Goal: Task Accomplishment & Management: Complete application form

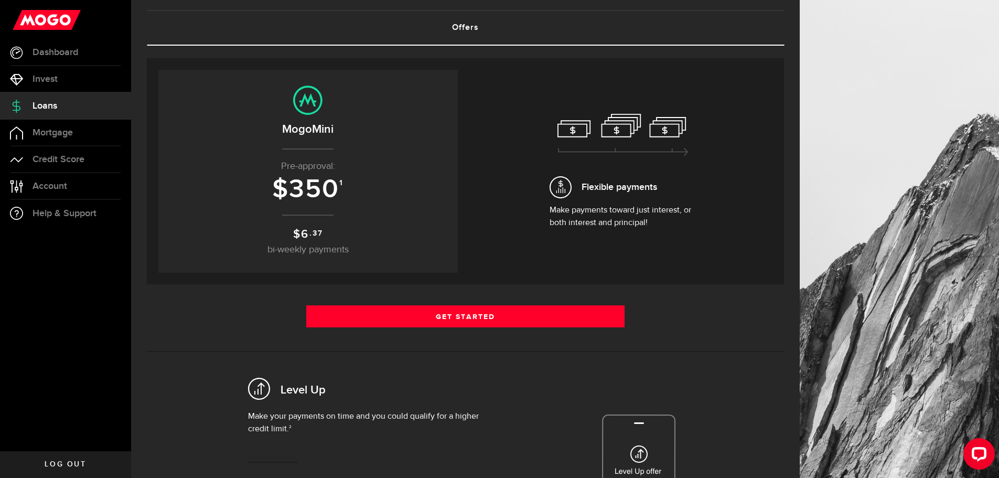
scroll to position [52, 0]
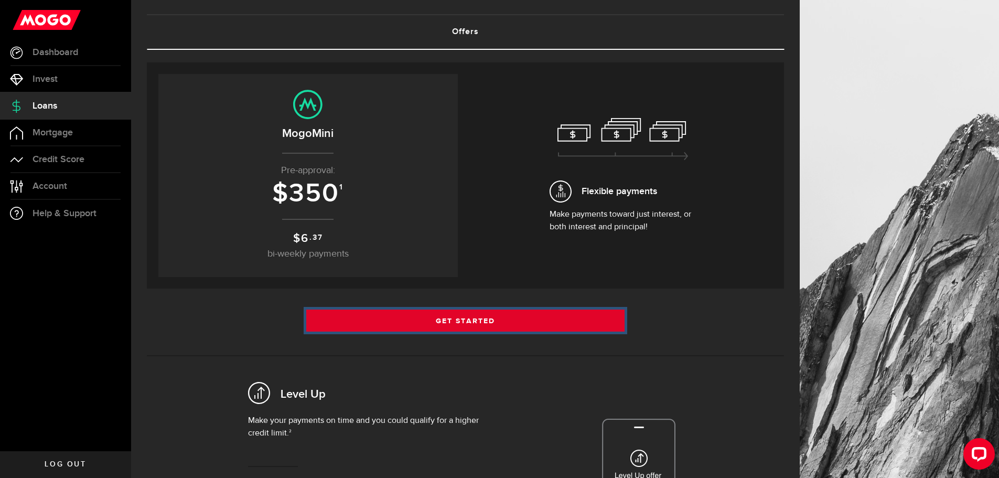
click at [470, 321] on link "Get Started" at bounding box center [465, 321] width 319 height 22
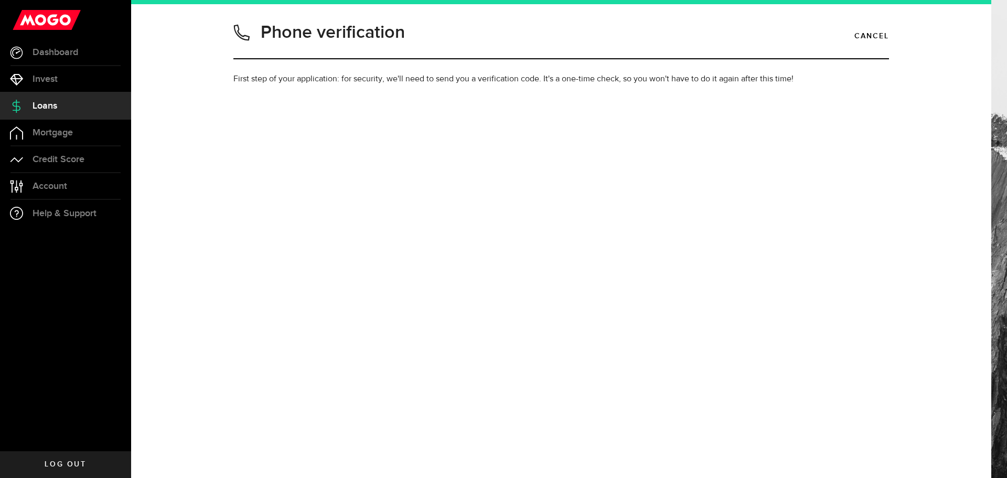
type input "9023052402"
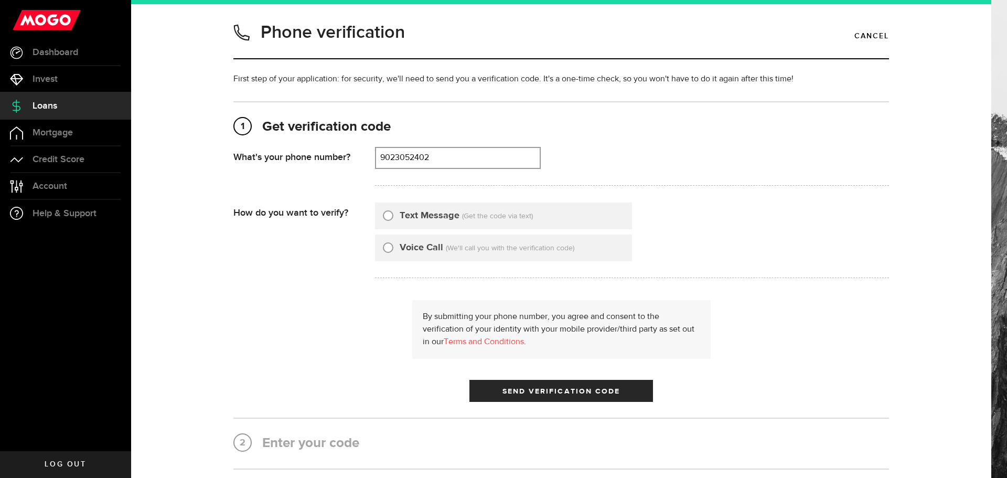
click at [385, 216] on input "Text Message" at bounding box center [388, 214] width 10 height 10
radio input "true"
click at [538, 394] on span "Send Verification Code" at bounding box center [562, 391] width 118 height 7
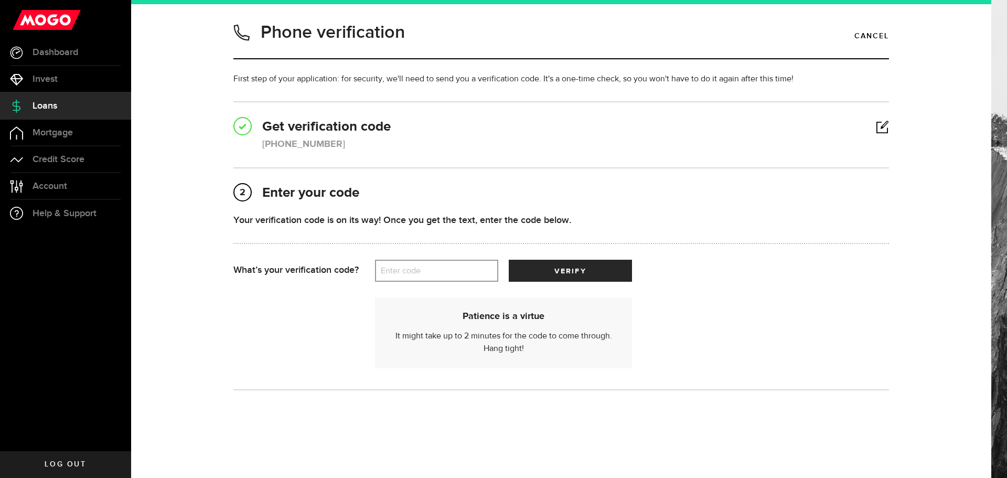
click at [433, 274] on label "Enter code" at bounding box center [436, 271] width 123 height 22
click at [433, 274] on input "Enter code" at bounding box center [436, 271] width 123 height 22
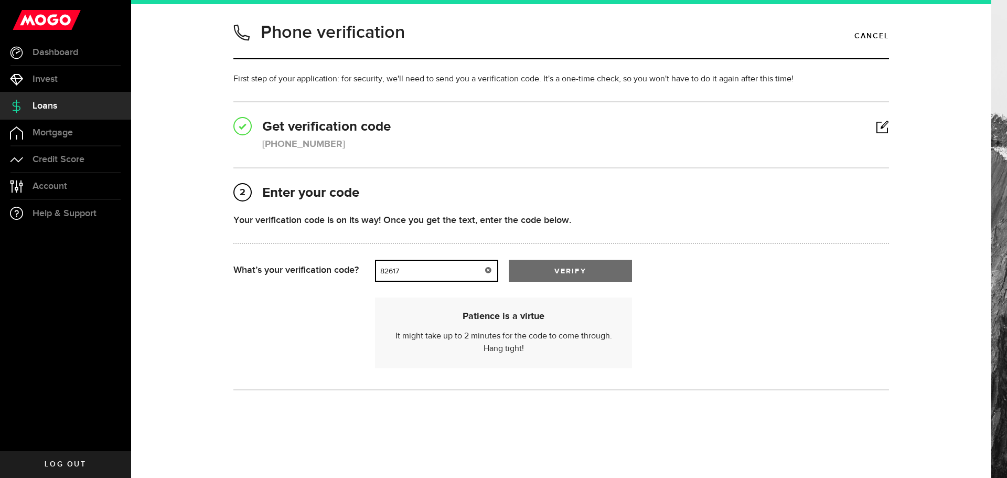
type input "82617"
click at [556, 268] on span "verify" at bounding box center [570, 271] width 31 height 7
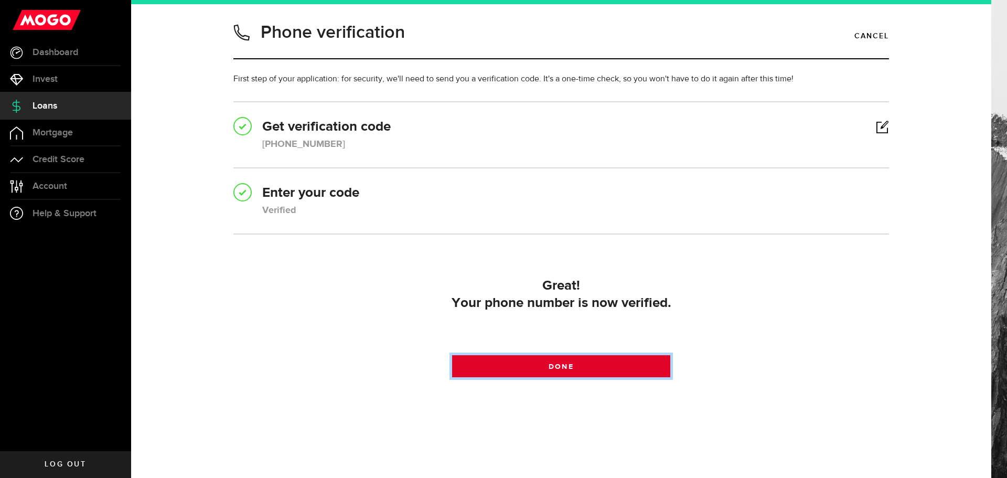
click at [557, 370] on span at bounding box center [560, 368] width 17 height 17
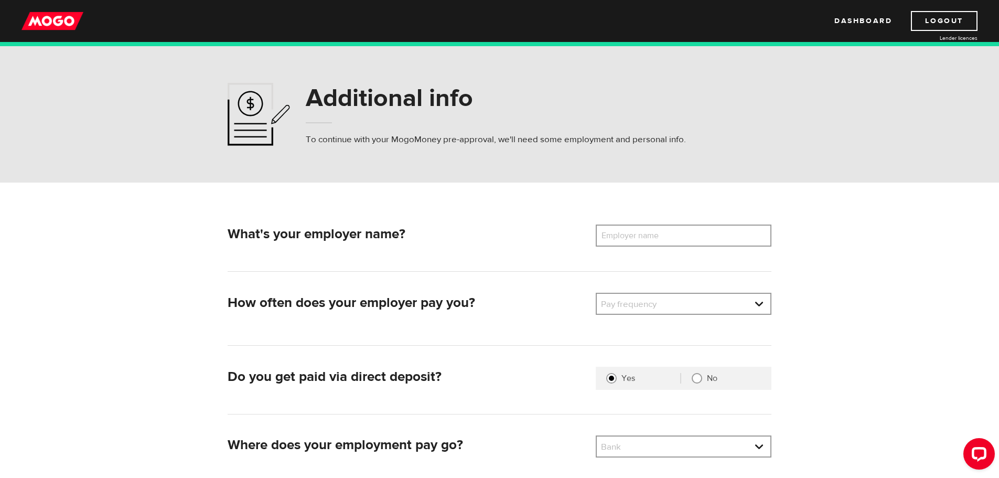
click at [630, 241] on label "Employer name" at bounding box center [638, 236] width 84 height 22
click at [630, 241] on input "Employer name" at bounding box center [684, 236] width 176 height 22
type input "Ritchie Bros Auctioneers"
click at [760, 300] on link at bounding box center [684, 304] width 174 height 20
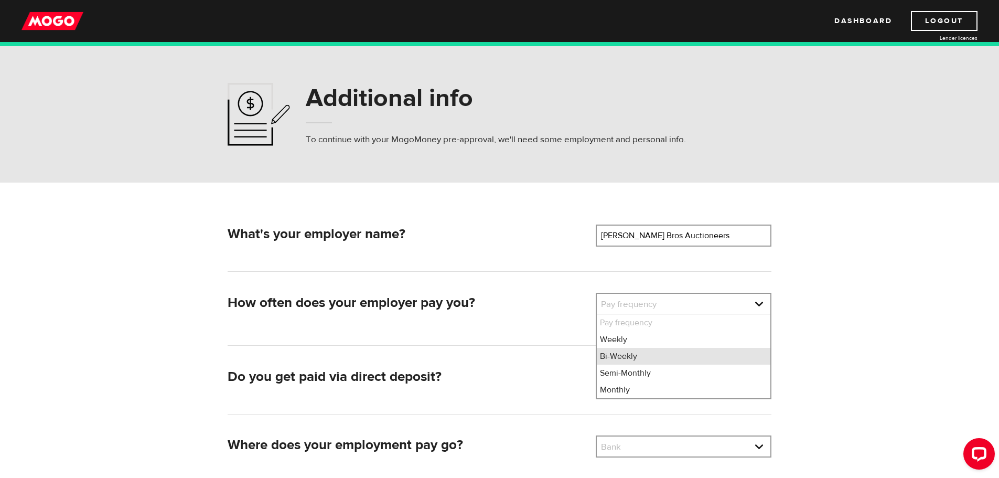
click at [690, 356] on li "Bi-Weekly" at bounding box center [684, 356] width 174 height 17
select select "2"
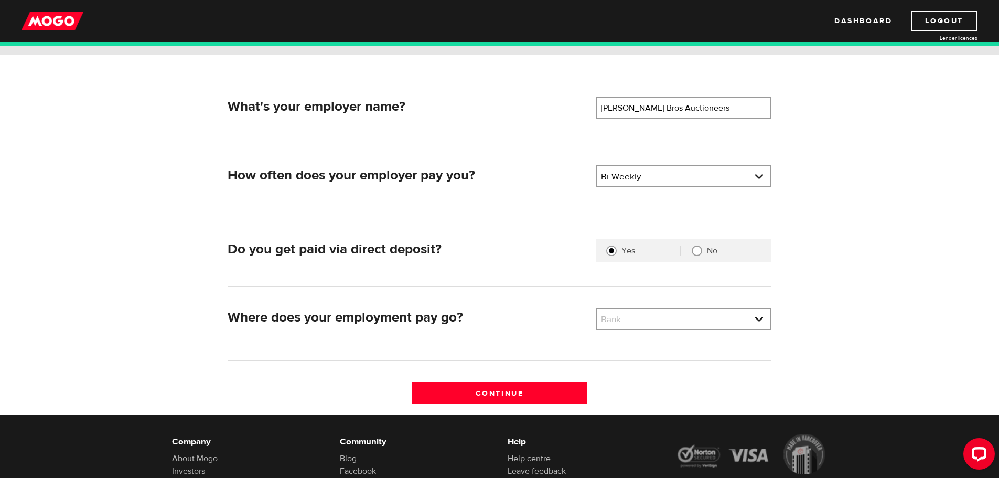
scroll to position [157, 0]
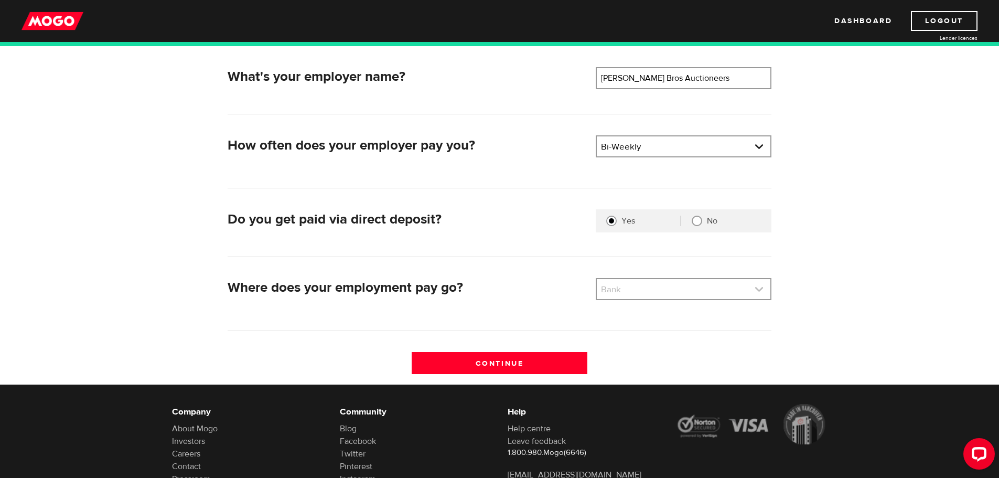
click at [763, 290] on link at bounding box center [684, 289] width 174 height 20
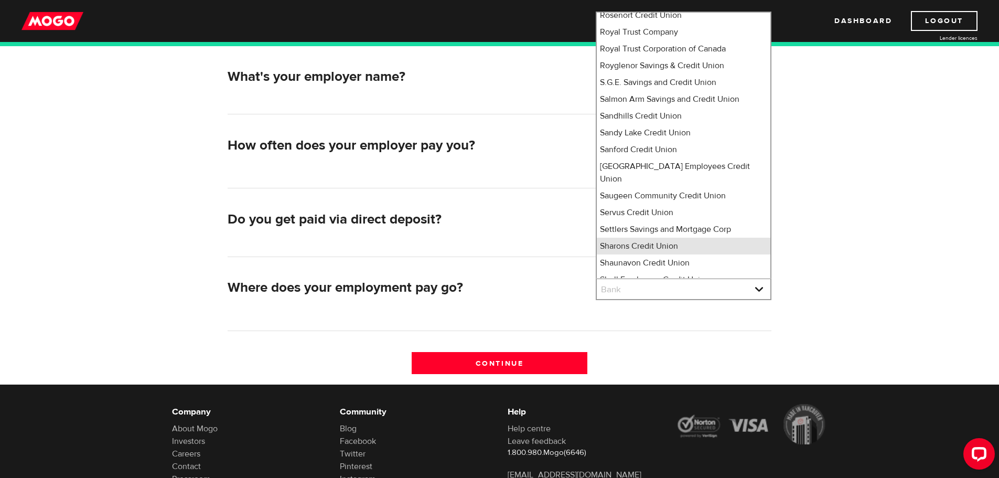
scroll to position [6820, 0]
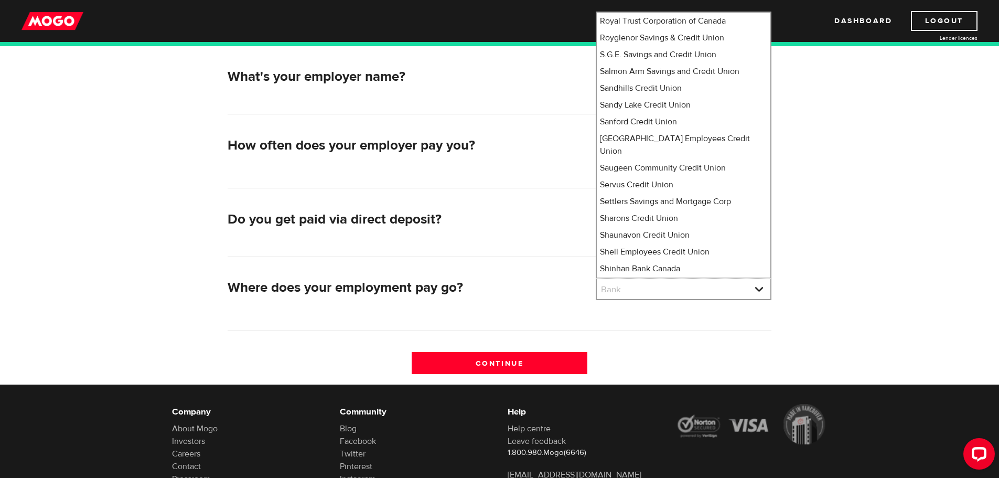
click at [645, 277] on li "Simplii Financial" at bounding box center [684, 285] width 174 height 17
select select "360"
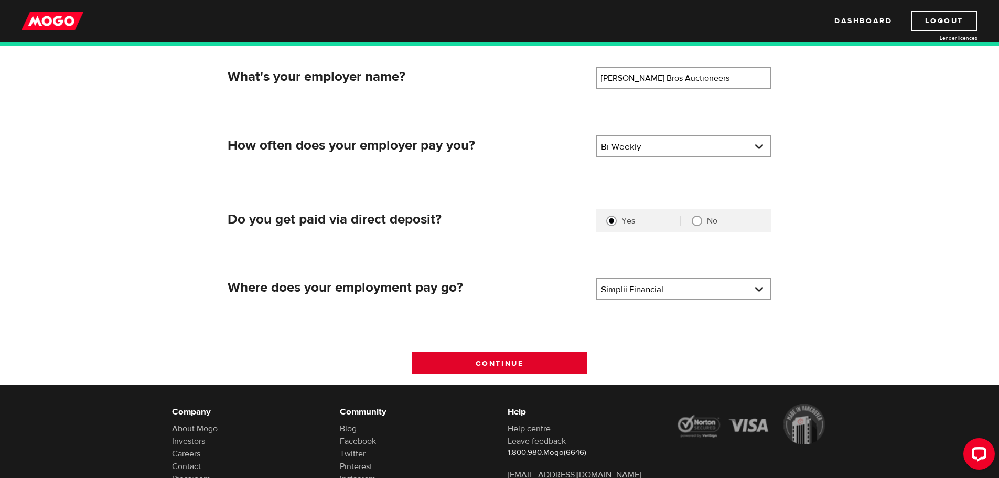
click at [501, 365] on input "Continue" at bounding box center [500, 363] width 176 height 22
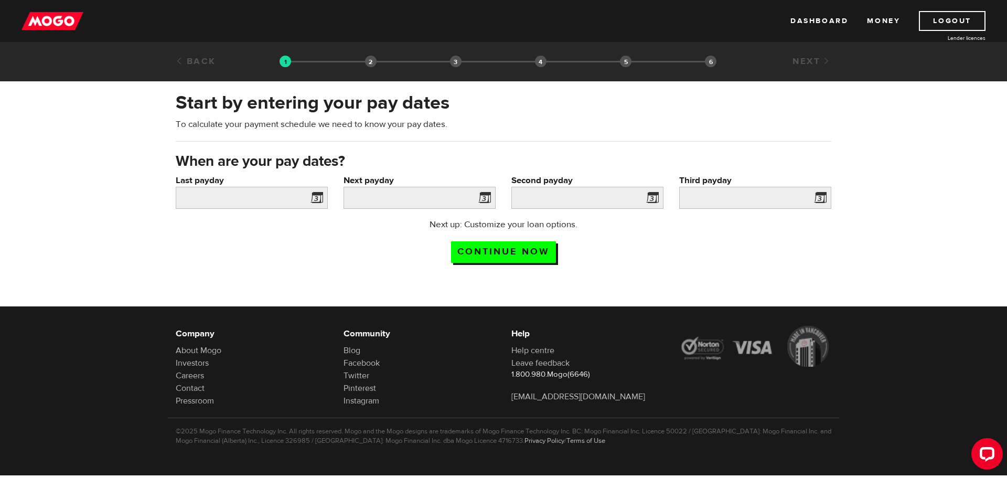
click at [318, 198] on span at bounding box center [315, 199] width 16 height 17
click at [316, 196] on span at bounding box center [315, 199] width 16 height 17
click at [261, 195] on input "Last payday" at bounding box center [252, 198] width 152 height 22
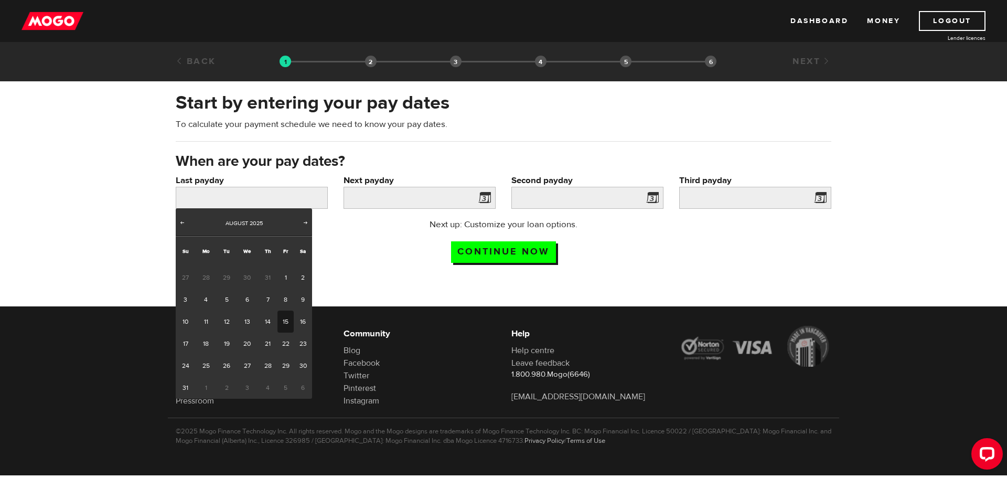
click at [281, 317] on link "15" at bounding box center [286, 322] width 16 height 22
type input "2025/08/15"
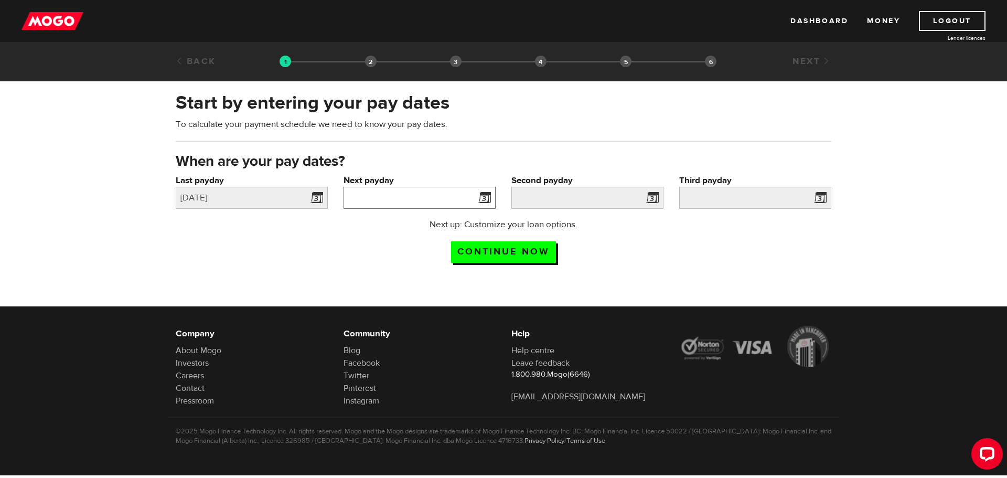
click at [436, 198] on input "Next payday" at bounding box center [420, 198] width 152 height 22
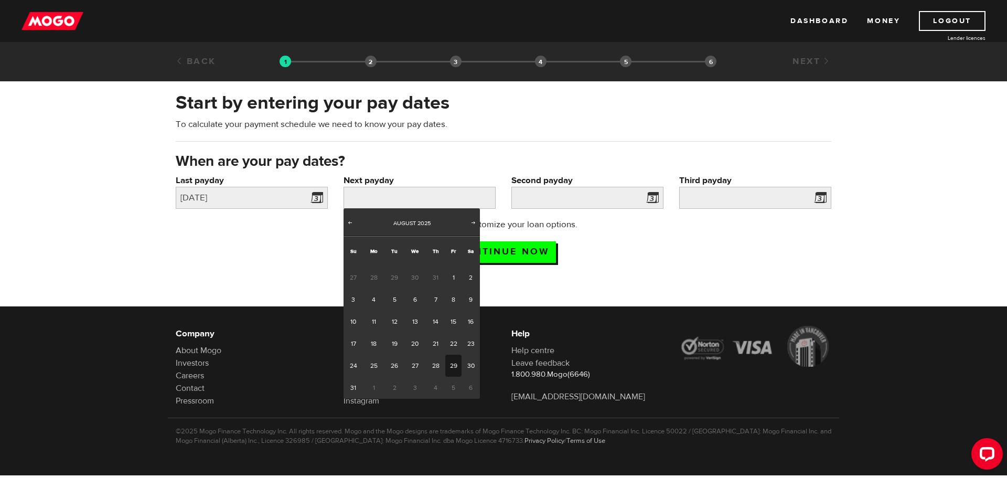
click at [453, 363] on link "29" at bounding box center [453, 366] width 16 height 22
type input "2025/08/29"
type input "2025/9/12"
type input "2025/9/26"
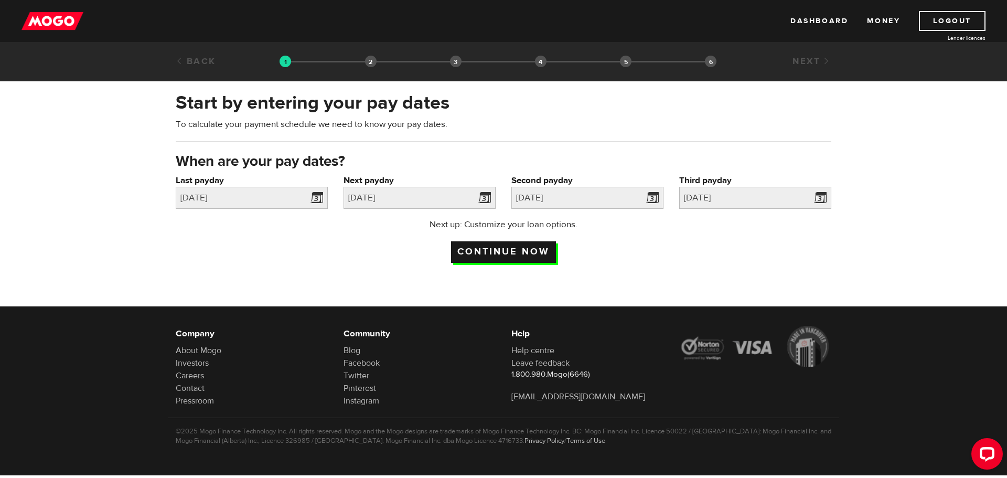
click at [475, 247] on input "Continue now" at bounding box center [503, 252] width 105 height 22
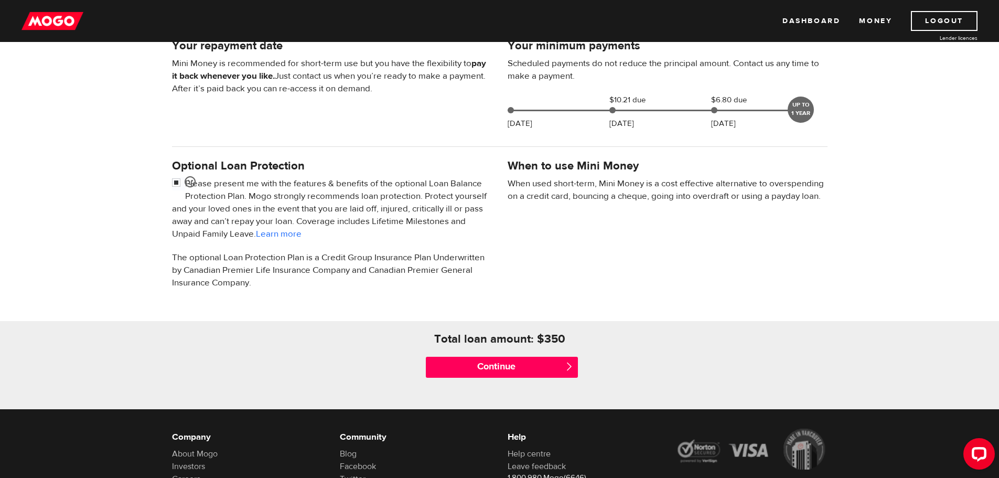
scroll to position [262, 0]
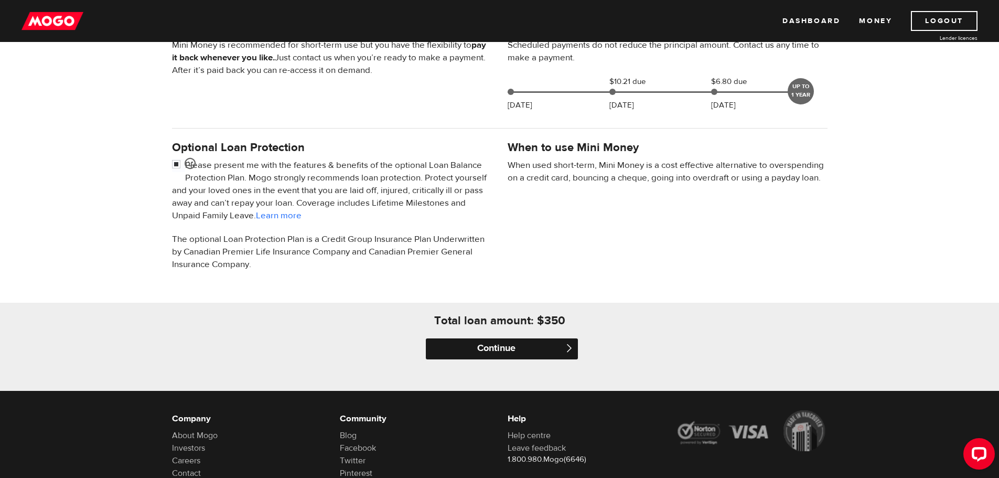
click at [506, 344] on input "Continue" at bounding box center [502, 348] width 152 height 21
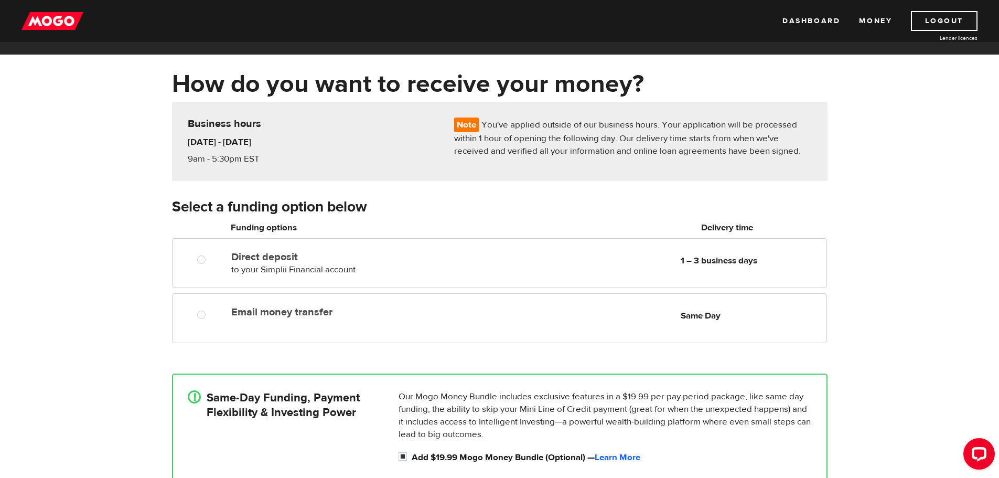
scroll to position [52, 0]
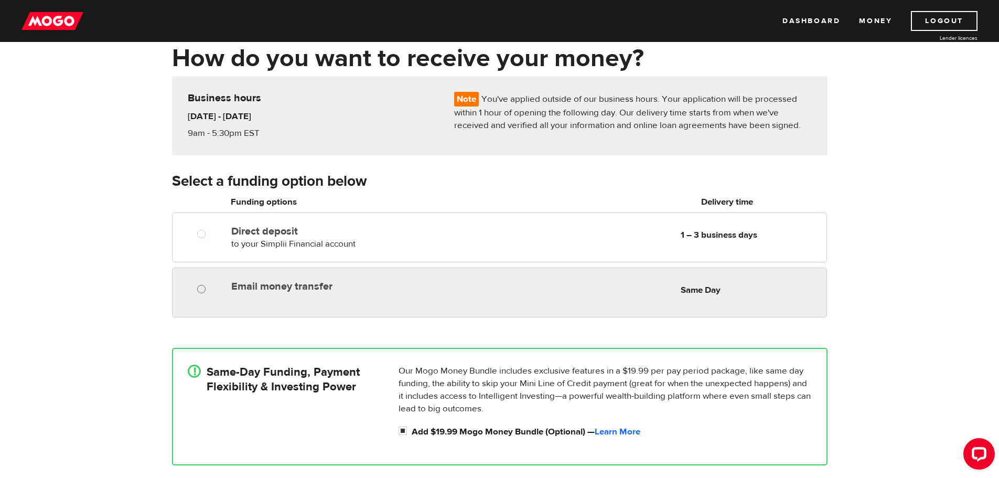
radio input "true"
click at [201, 287] on input "Email money transfer" at bounding box center [203, 290] width 13 height 13
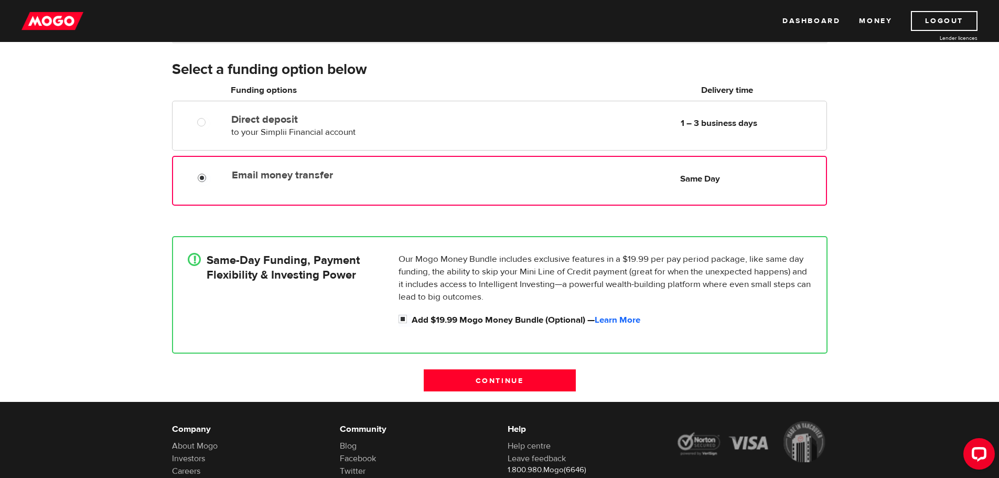
scroll to position [210, 0]
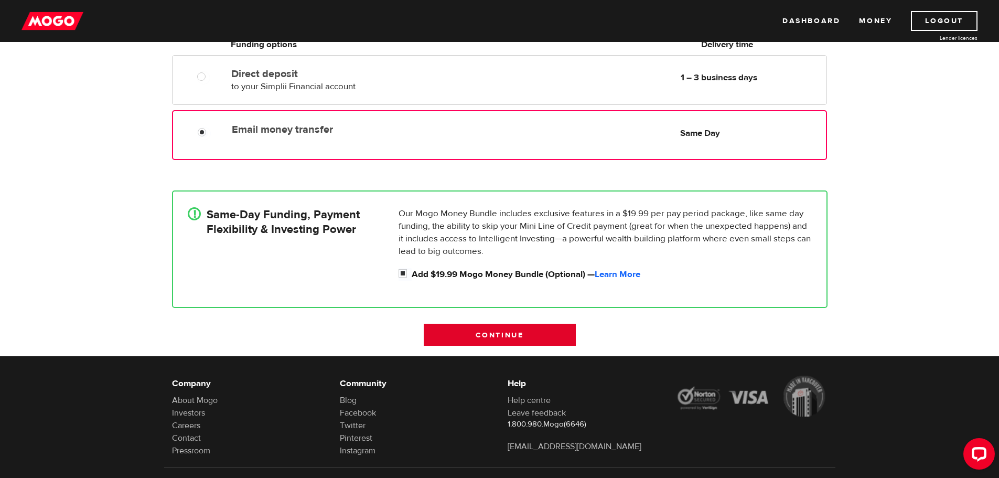
click at [502, 335] on input "Continue" at bounding box center [500, 335] width 152 height 22
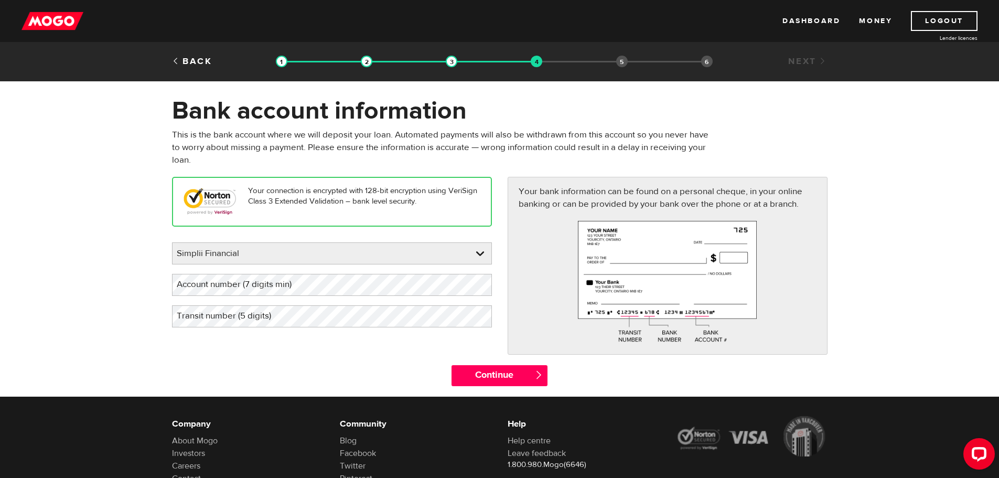
click at [313, 285] on label "Account number (7 digits min)" at bounding box center [242, 285] width 141 height 22
click at [223, 284] on label "Account number (7 digits min)" at bounding box center [242, 285] width 141 height 22
click at [259, 322] on label "Transit number (5 digits)" at bounding box center [232, 316] width 121 height 22
click at [499, 374] on input "Continue" at bounding box center [500, 375] width 96 height 21
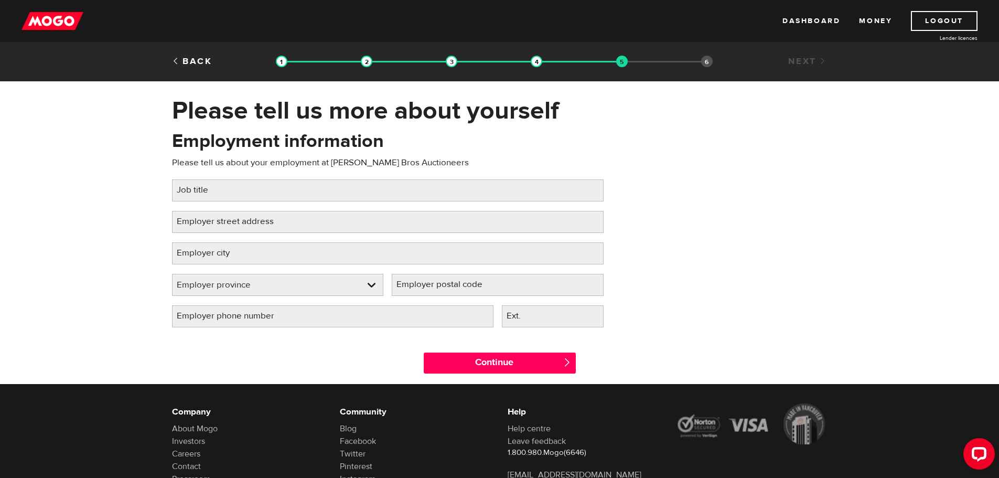
click at [228, 189] on label "Job title" at bounding box center [201, 190] width 58 height 22
click at [228, 189] on input "Job title" at bounding box center [388, 190] width 432 height 22
type input "Equipment Manager"
click at [269, 222] on label "Employer street address" at bounding box center [233, 222] width 123 height 22
click at [269, 222] on input "Employer street address" at bounding box center [388, 222] width 432 height 22
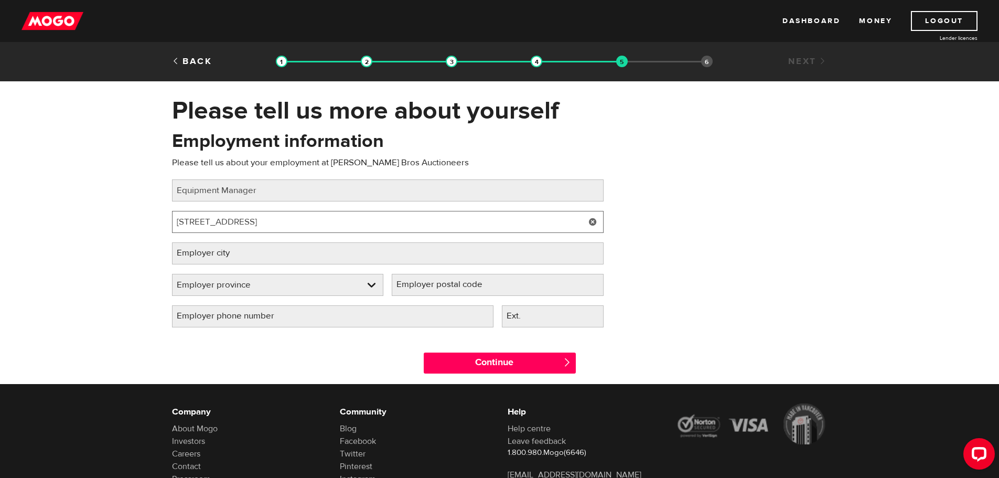
type input "[STREET_ADDRESS]"
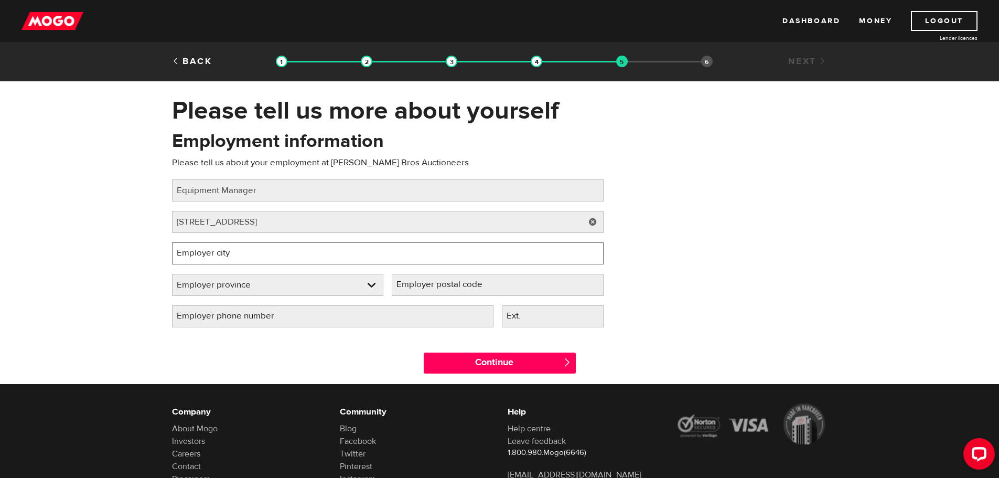
click at [259, 251] on input "Employer city" at bounding box center [388, 253] width 432 height 22
type input "Debert"
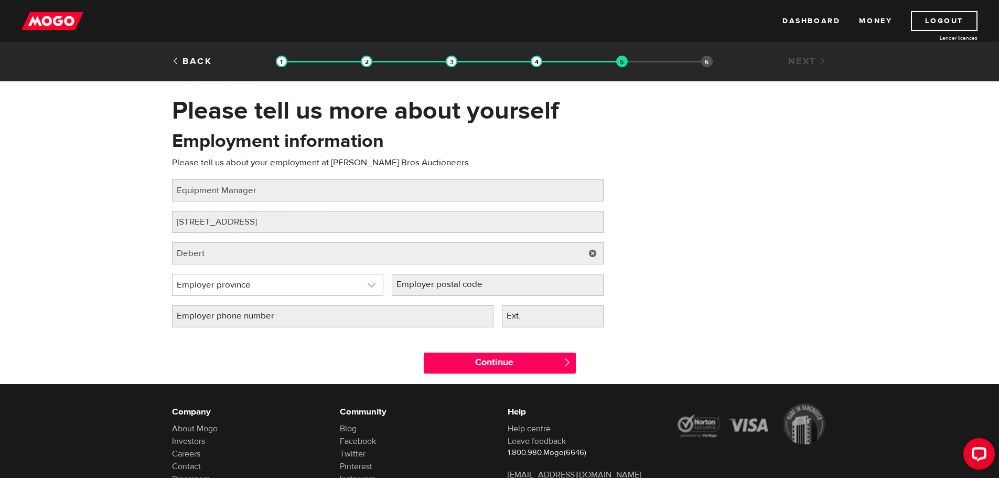
click at [291, 282] on link at bounding box center [278, 284] width 211 height 21
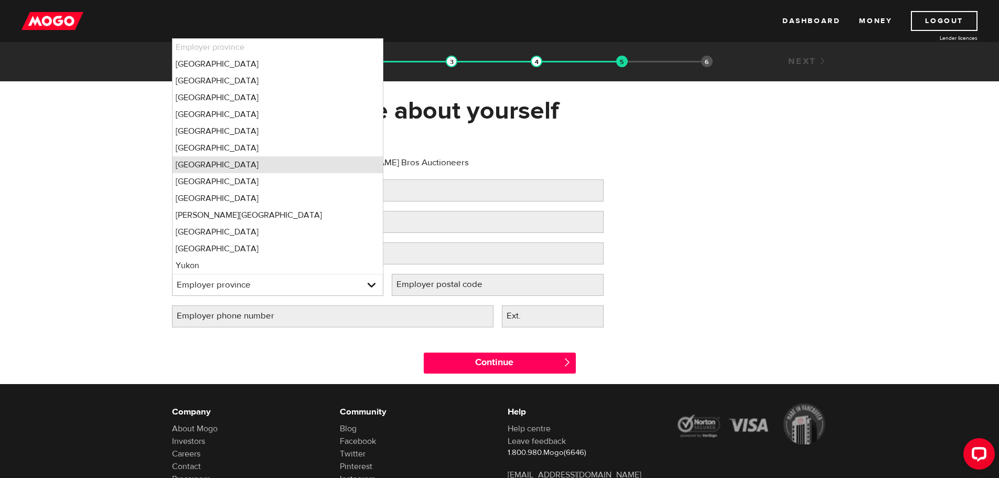
click at [234, 166] on li "[GEOGRAPHIC_DATA]" at bounding box center [278, 164] width 211 height 17
select select "NS"
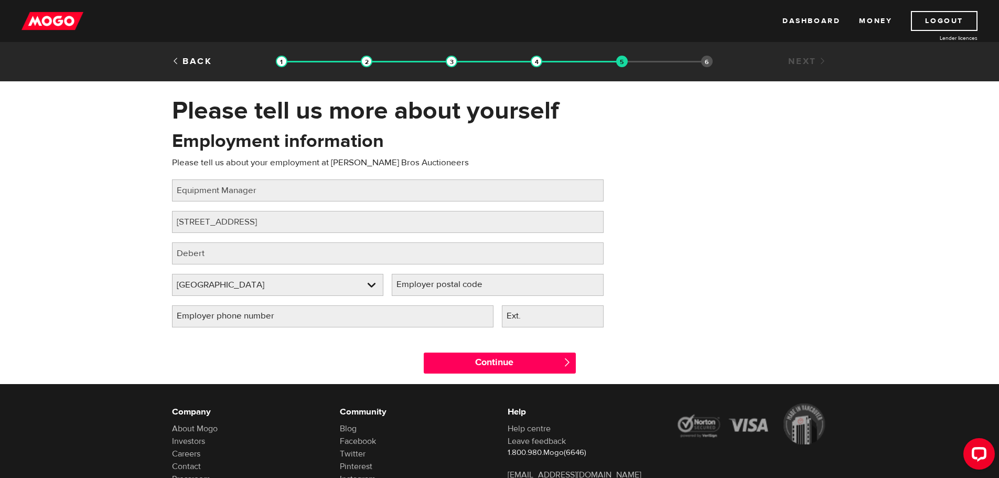
click at [435, 288] on label "Employer postal code" at bounding box center [448, 285] width 112 height 22
click at [435, 288] on input "Employer postal code" at bounding box center [498, 285] width 212 height 22
type input "B0M 1G0"
click at [336, 317] on input "Employer phone number" at bounding box center [333, 316] width 322 height 22
type input "(902) 895-3700"
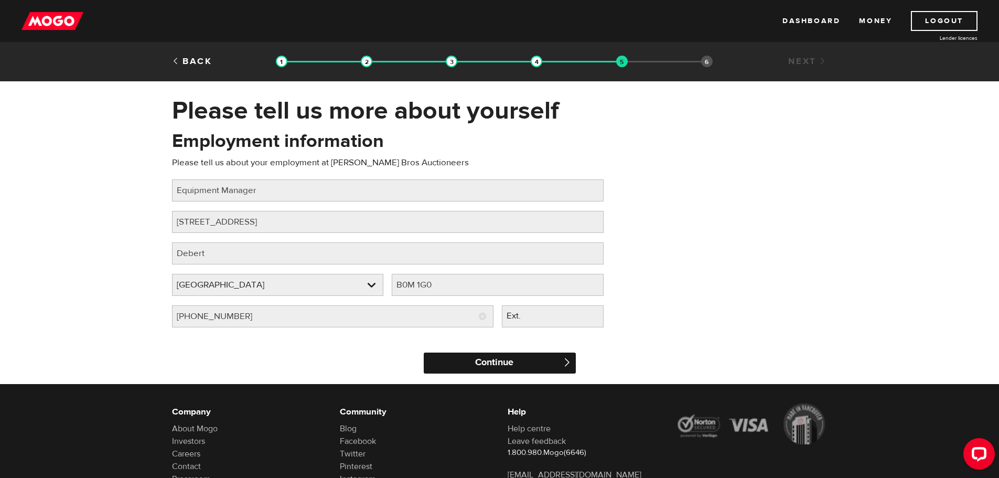
click at [514, 363] on input "Continue" at bounding box center [500, 363] width 152 height 21
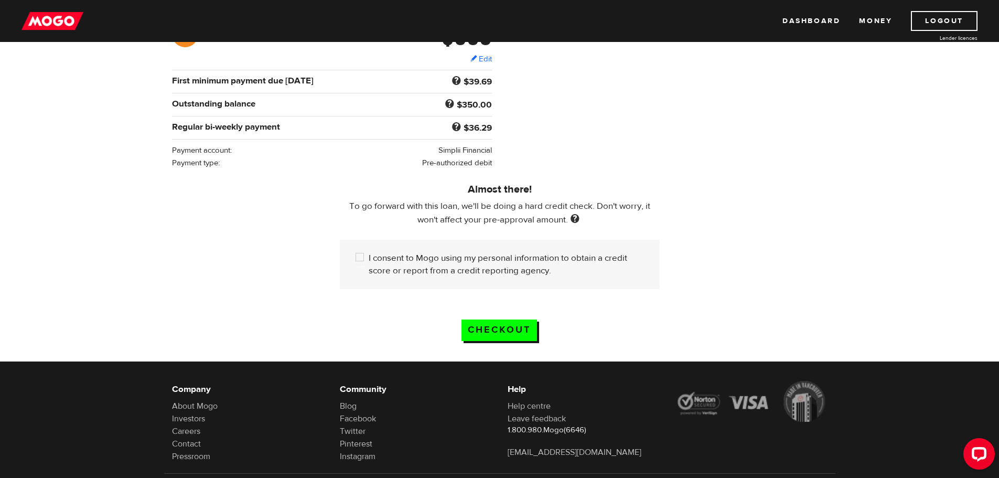
scroll to position [210, 0]
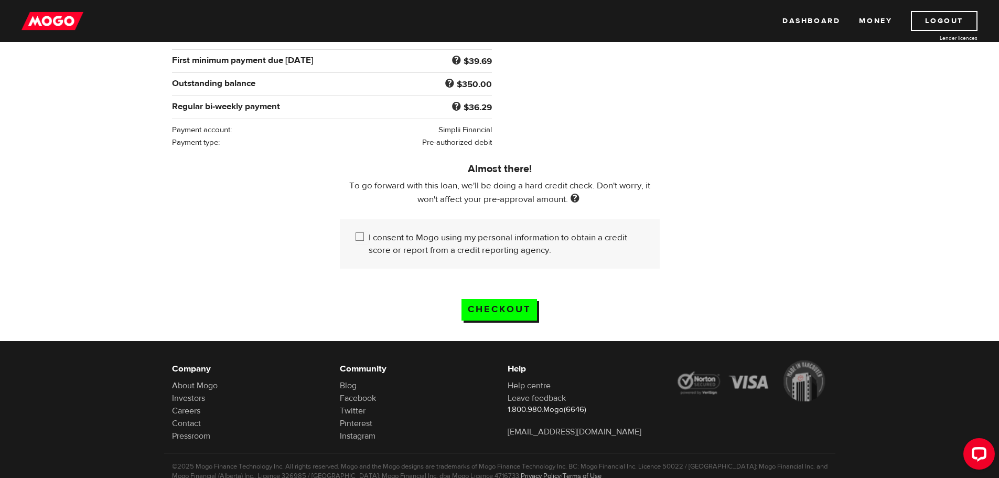
click at [360, 232] on input "I consent to Mogo using my personal information to obtain a credit score or rep…" at bounding box center [362, 237] width 13 height 13
checkbox input "true"
click at [509, 301] on input "Checkout" at bounding box center [500, 310] width 76 height 22
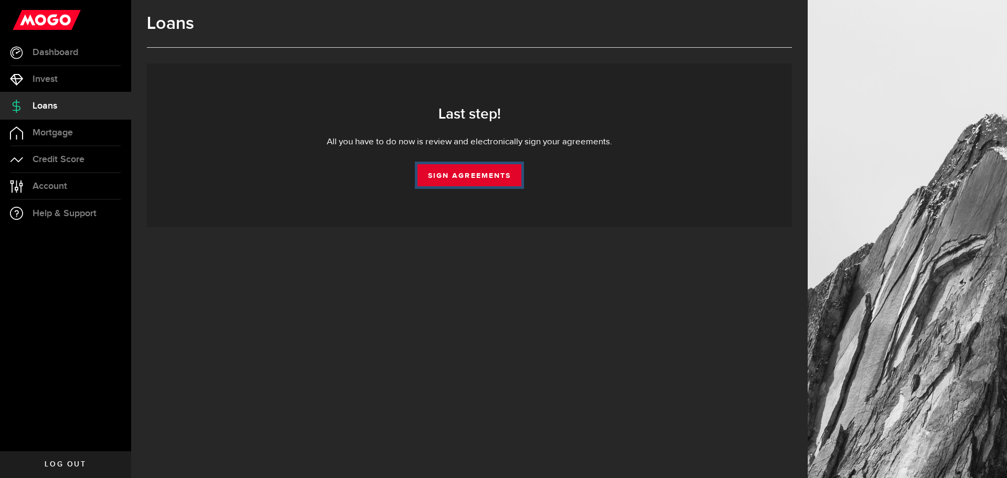
click at [469, 178] on link "Sign Agreements" at bounding box center [470, 175] width 104 height 22
